Goal: Task Accomplishment & Management: Complete application form

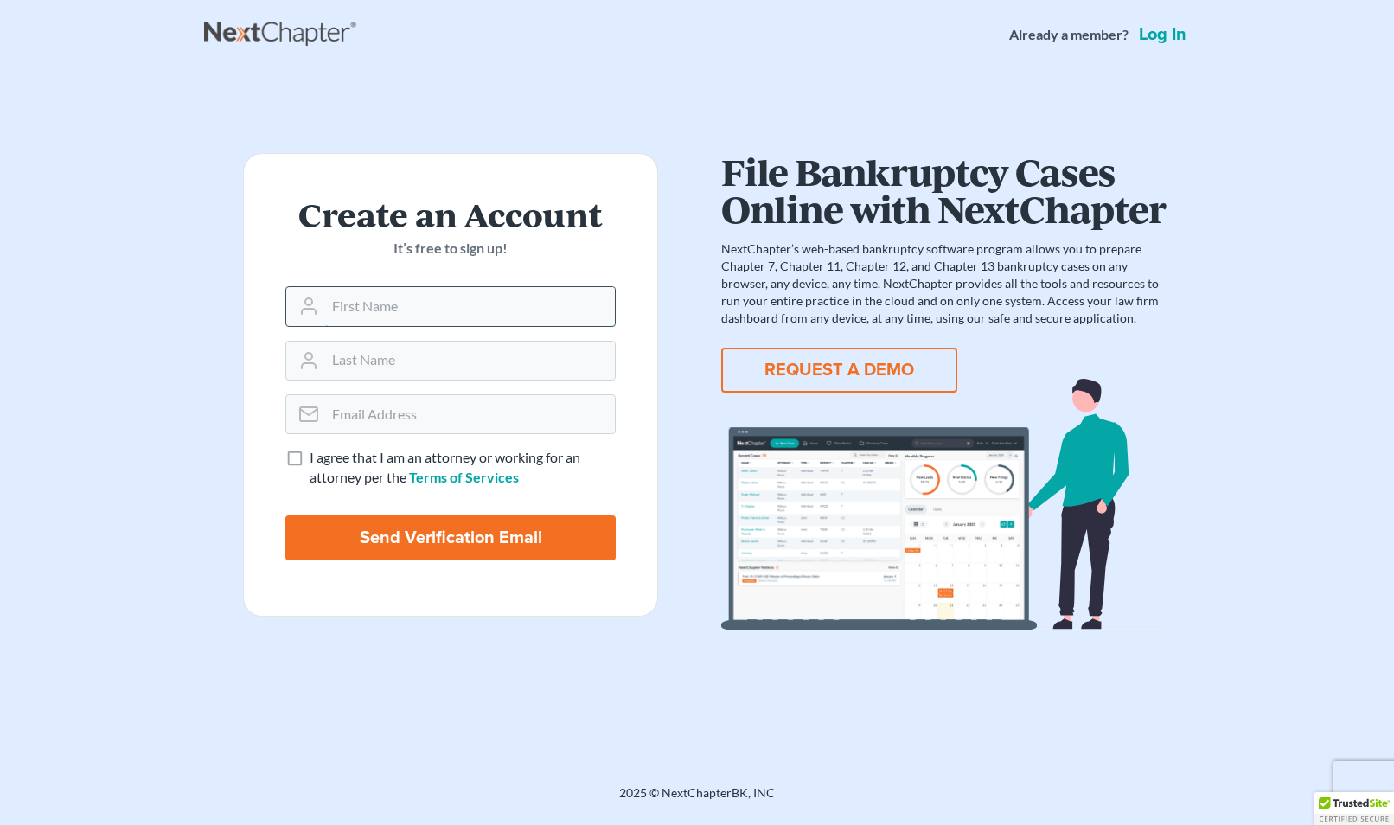
click at [384, 297] on input "text" at bounding box center [470, 306] width 290 height 38
type input "[PERSON_NAME]"
click at [355, 420] on input "email" at bounding box center [470, 414] width 290 height 38
type input "[EMAIL_ADDRESS][DOMAIN_NAME]"
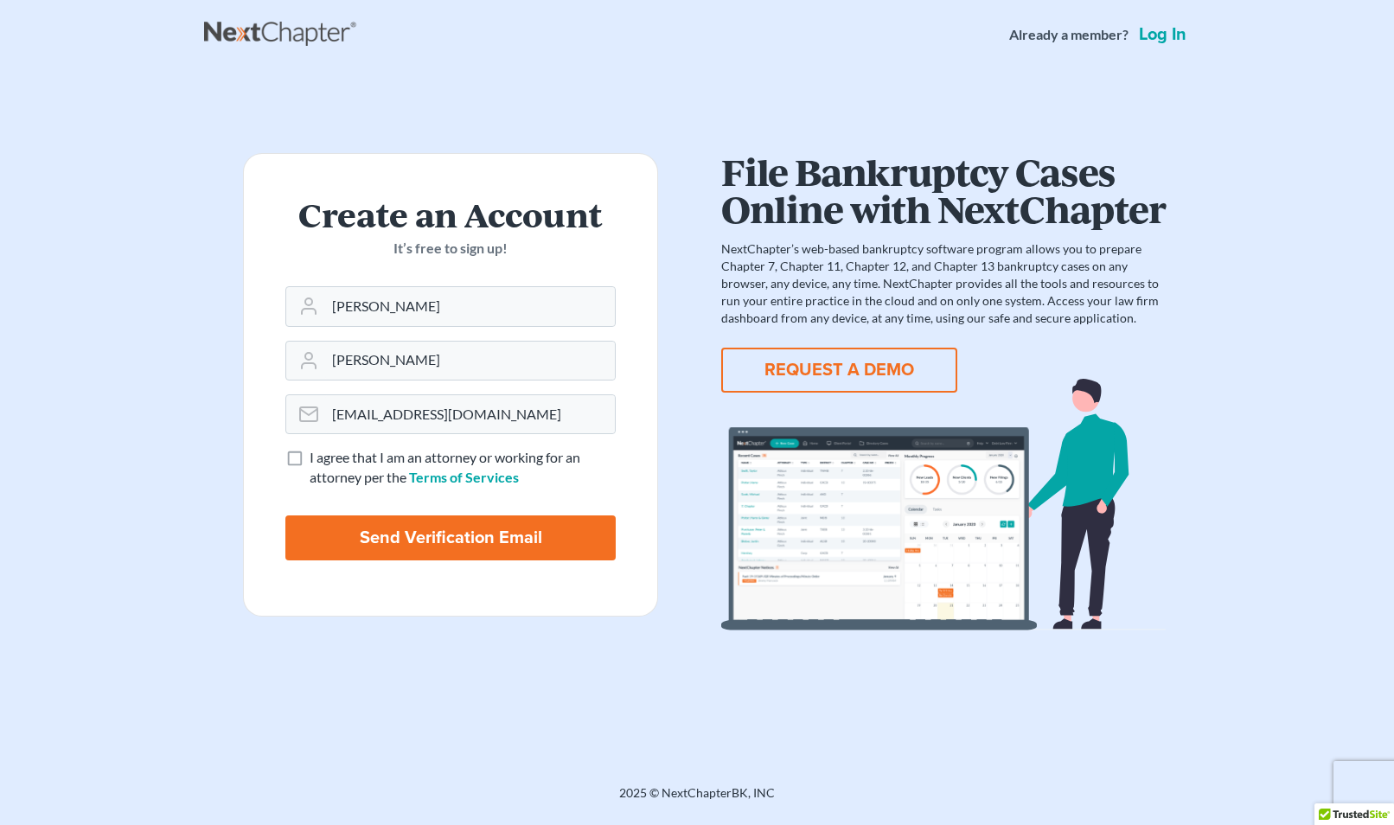
click at [310, 462] on label "I agree that I am an attorney or working for an attorney per the Terms of Servi…" at bounding box center [463, 468] width 306 height 40
click at [316, 459] on input "I agree that I am an attorney or working for an attorney per the Terms of Servi…" at bounding box center [321, 453] width 11 height 11
checkbox input "true"
click at [449, 533] on input "Send Verification Email" at bounding box center [450, 537] width 330 height 45
type input "Thinking..."
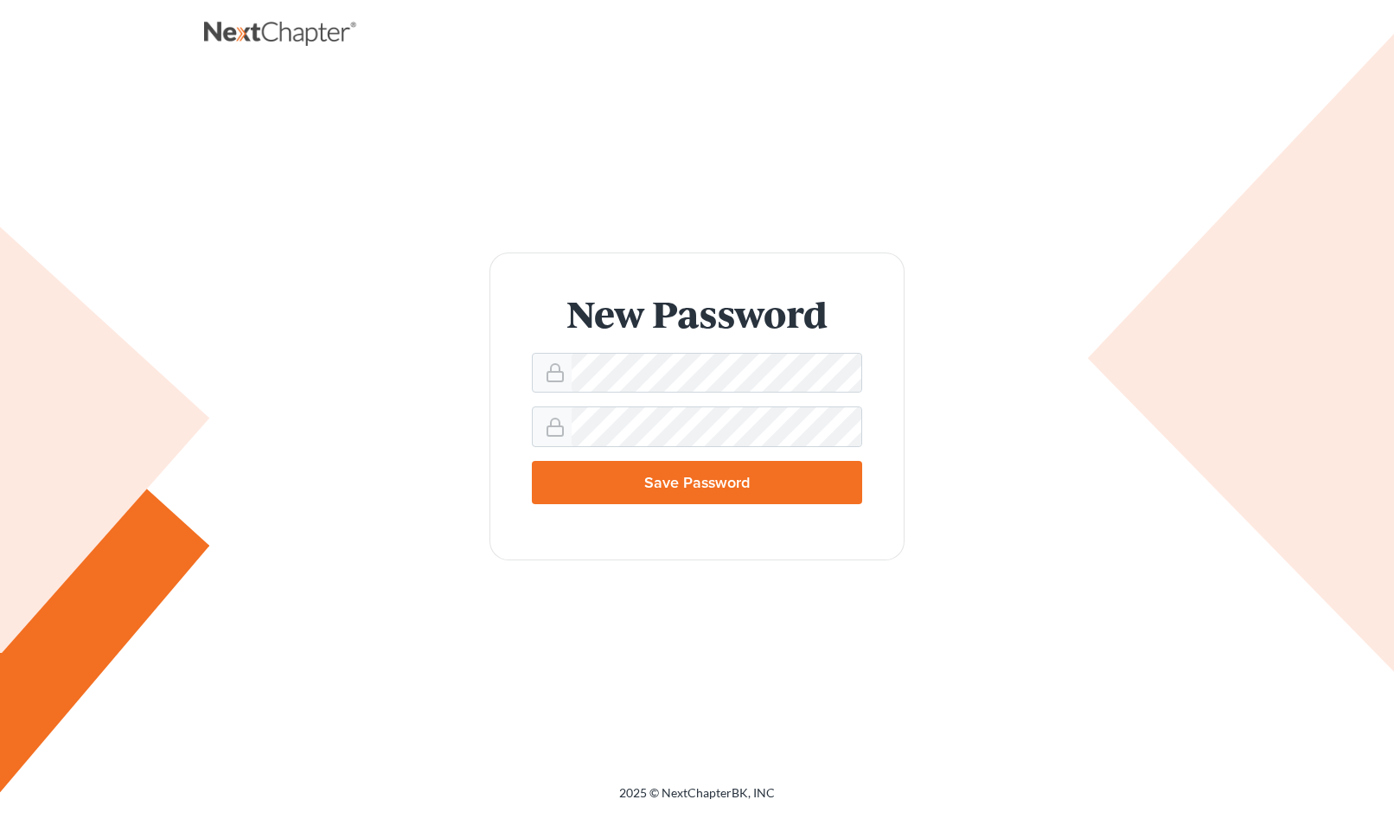
click at [668, 492] on input "Save Password" at bounding box center [697, 482] width 330 height 43
type input "Thinking..."
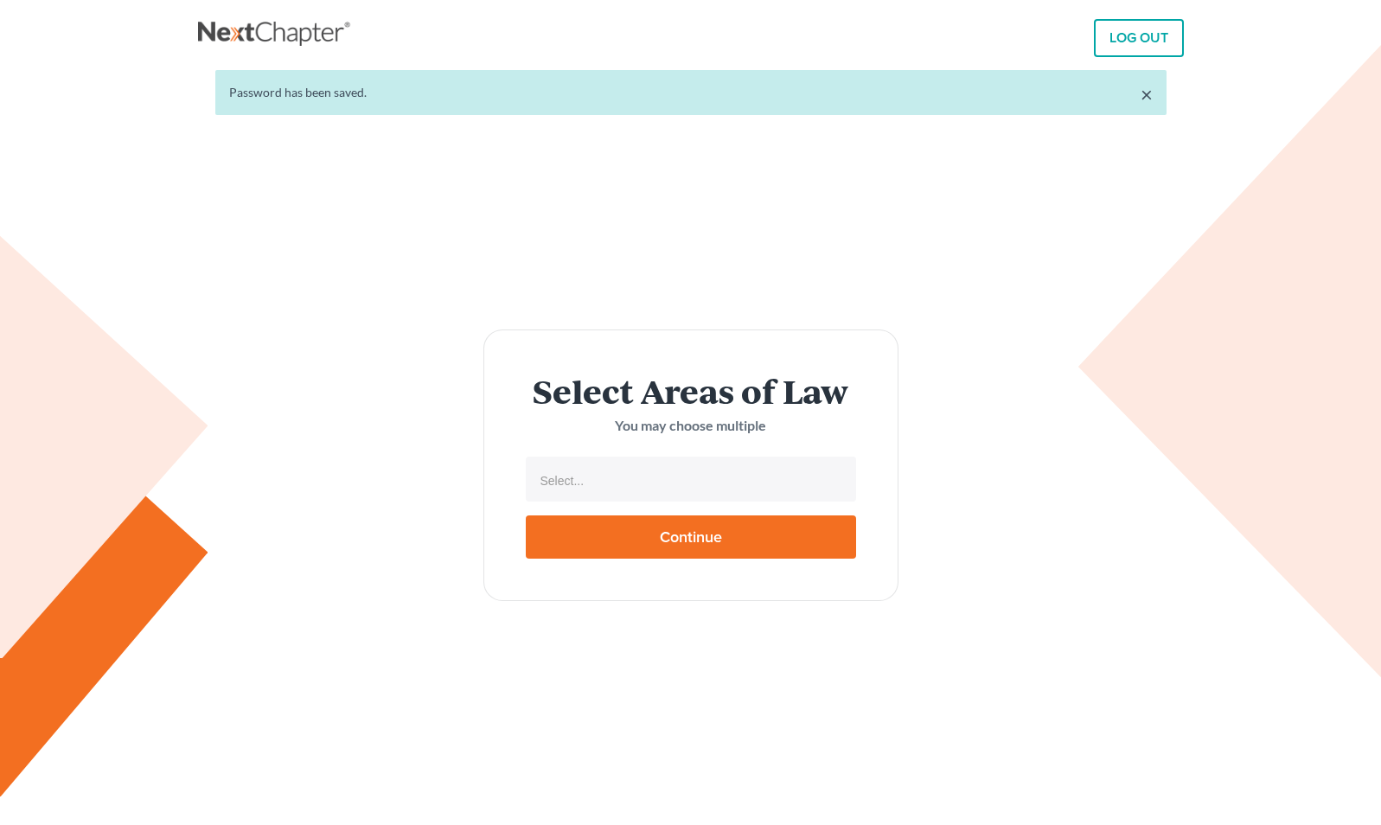
select select
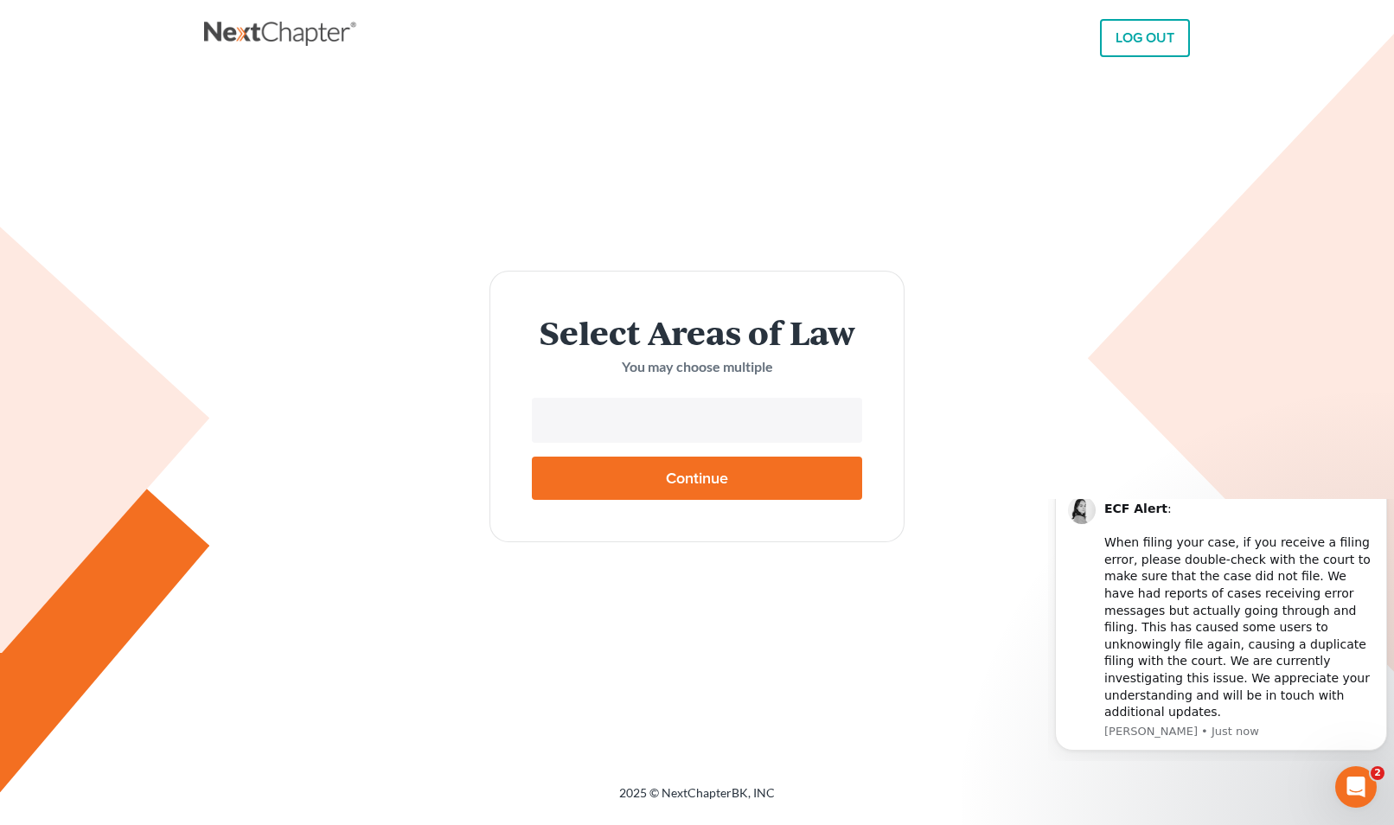
click at [683, 423] on input "text" at bounding box center [695, 422] width 306 height 26
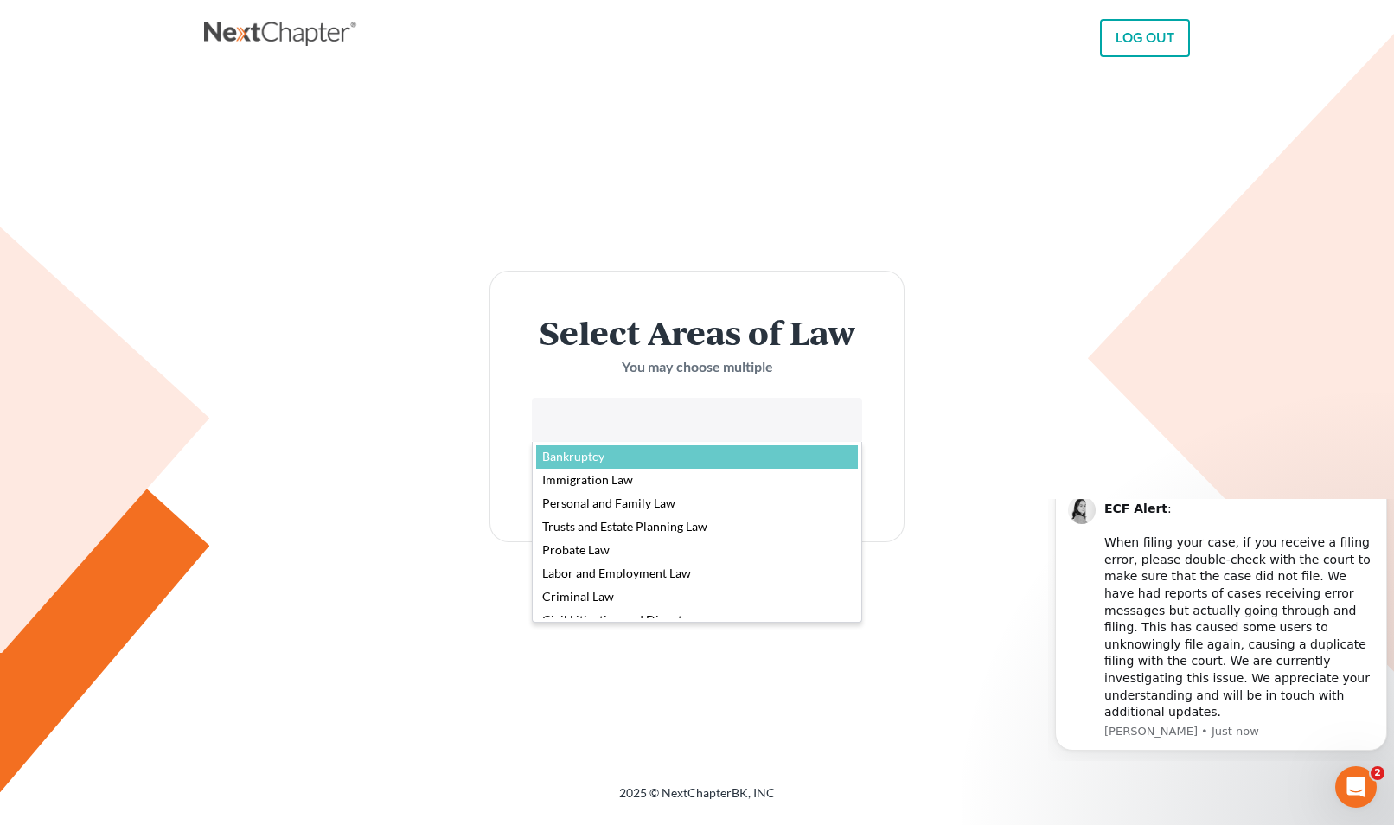
select select "4556"
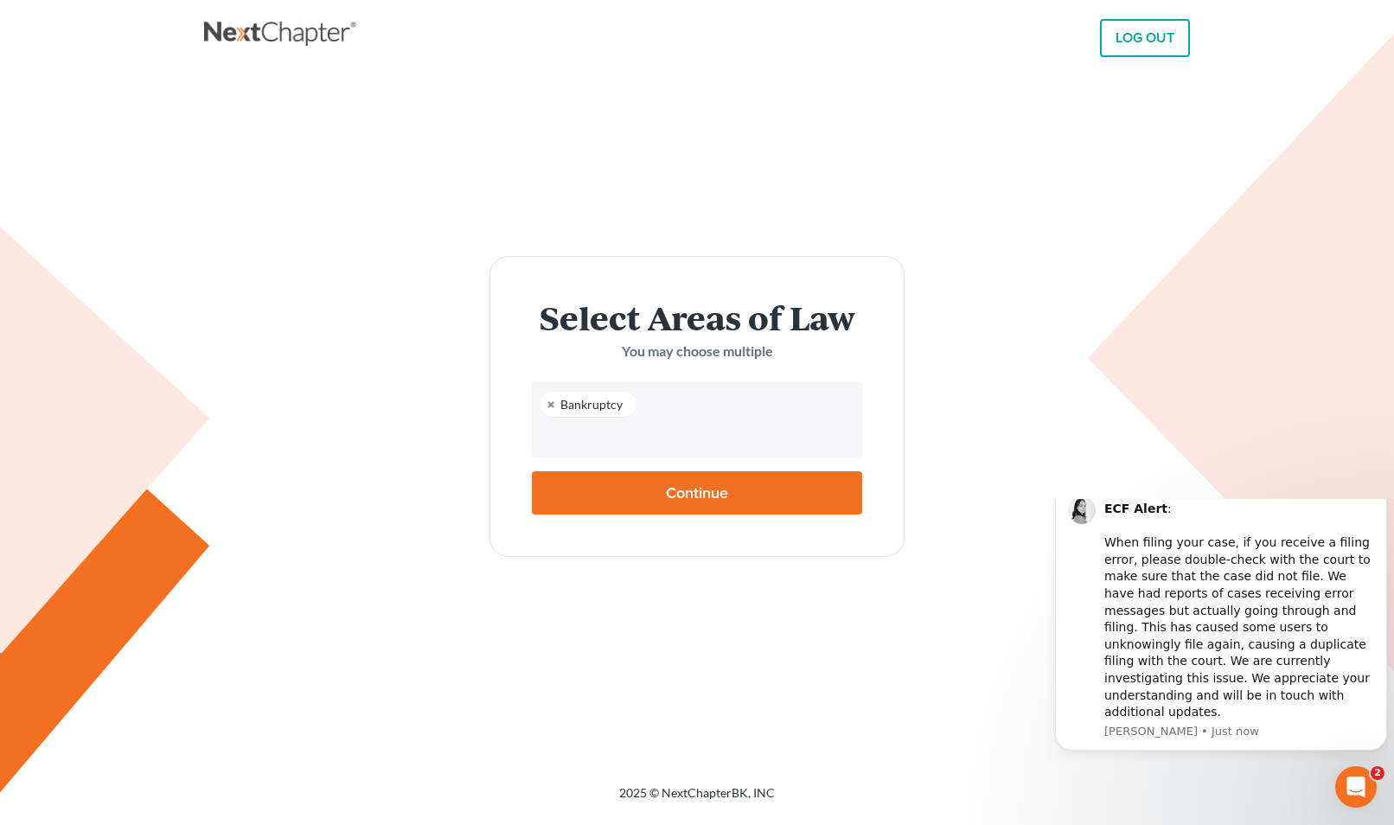
click at [689, 495] on input "Continue" at bounding box center [697, 492] width 330 height 43
type input "Thinking..."
